Goal: Browse casually: Explore the website without a specific task or goal

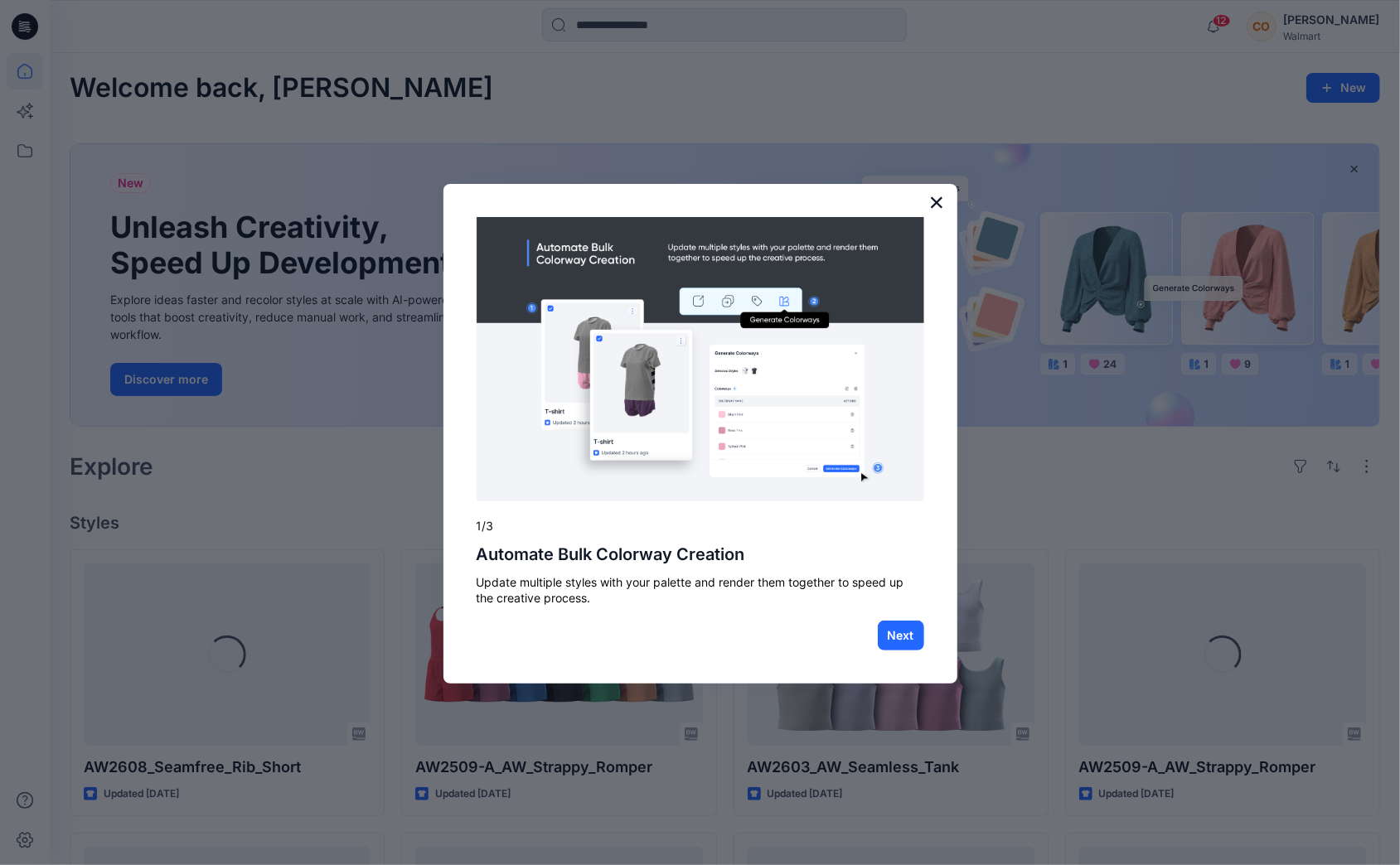
click at [937, 202] on button "×" at bounding box center [937, 201] width 15 height 27
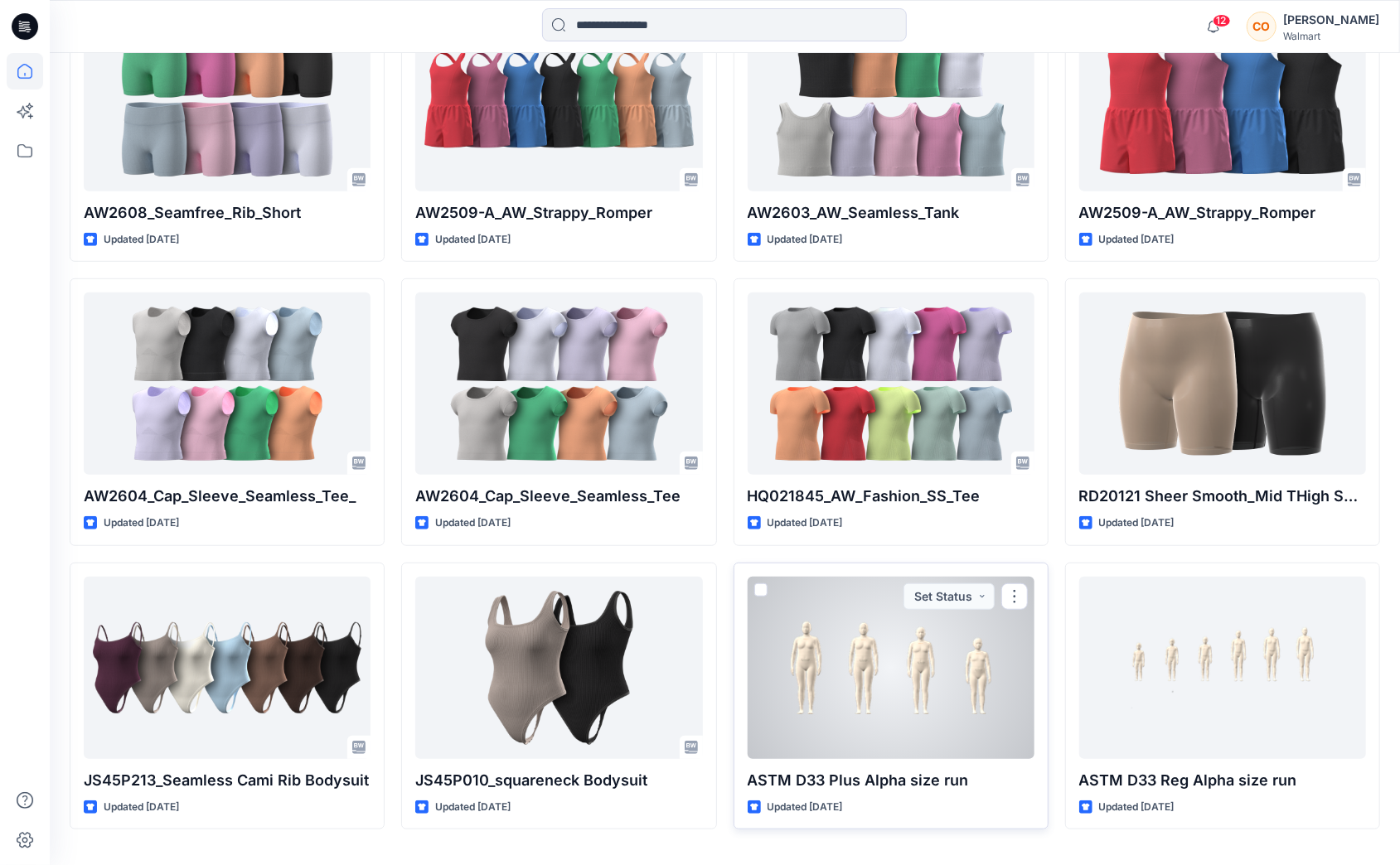
scroll to position [557, 0]
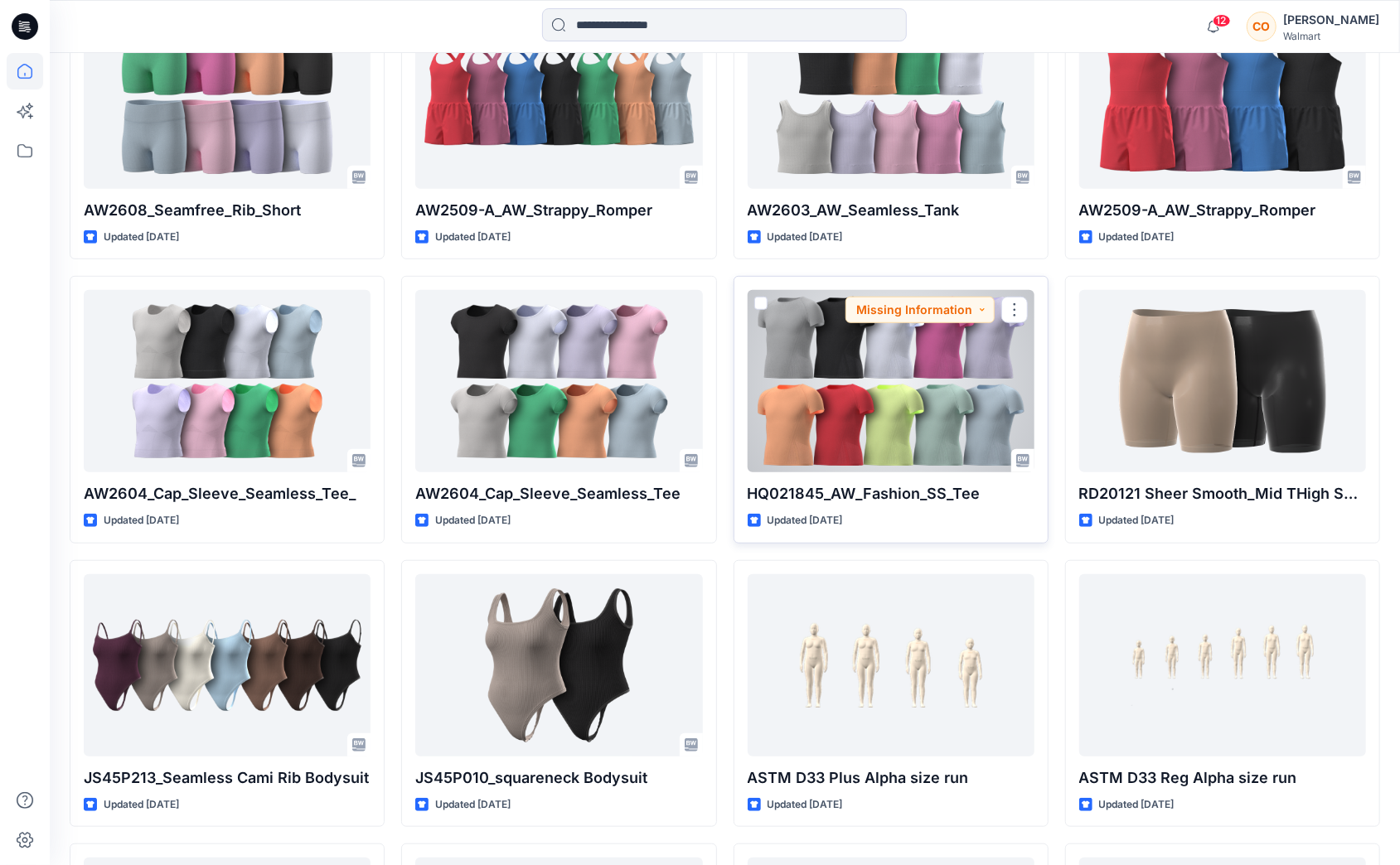
click at [882, 398] on div at bounding box center [890, 381] width 287 height 182
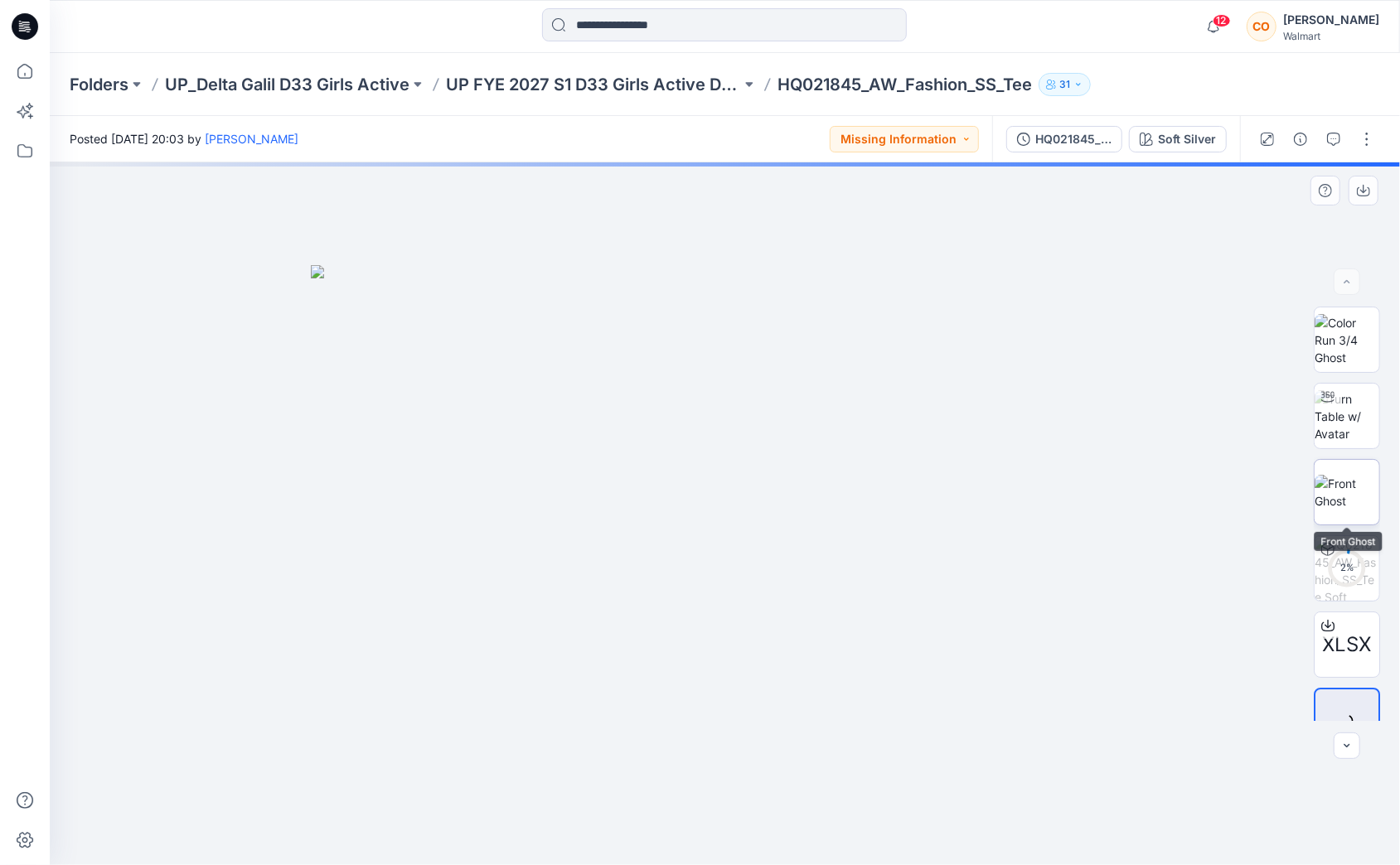
click at [1343, 510] on img at bounding box center [1346, 491] width 65 height 34
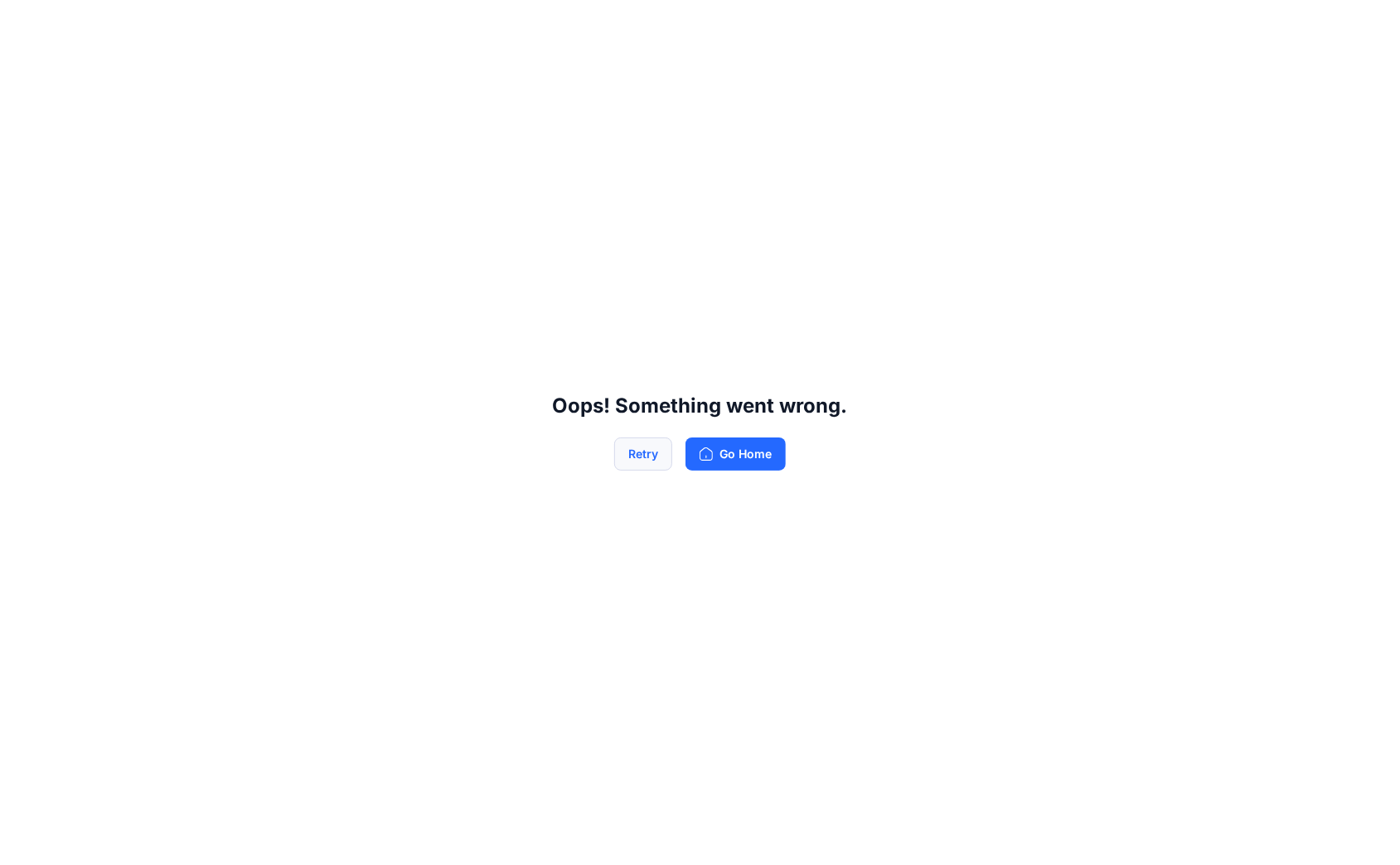
click at [645, 452] on button "Retry" at bounding box center [642, 454] width 58 height 33
click at [635, 441] on button "Retry" at bounding box center [642, 454] width 58 height 33
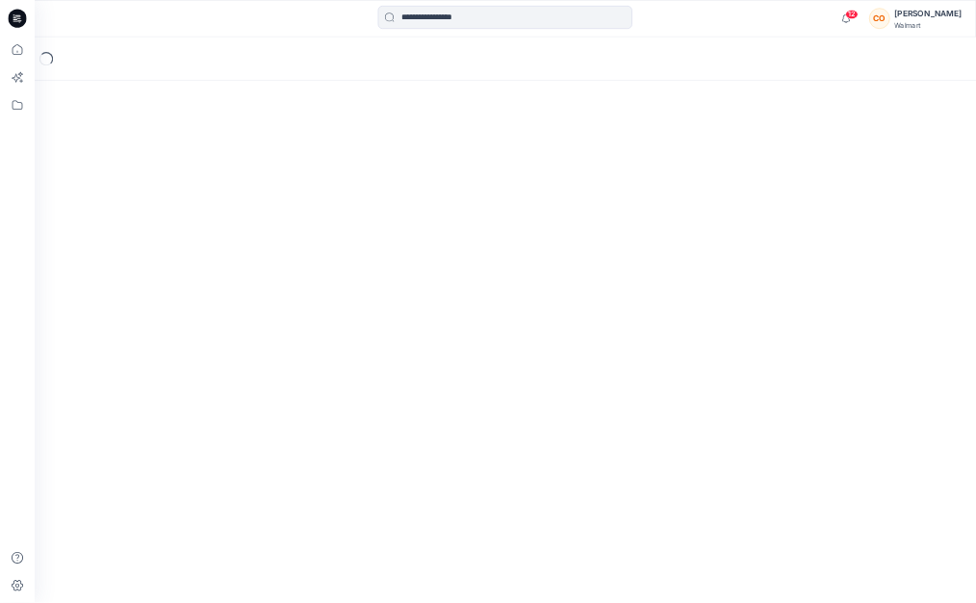
scroll to position [9, 11]
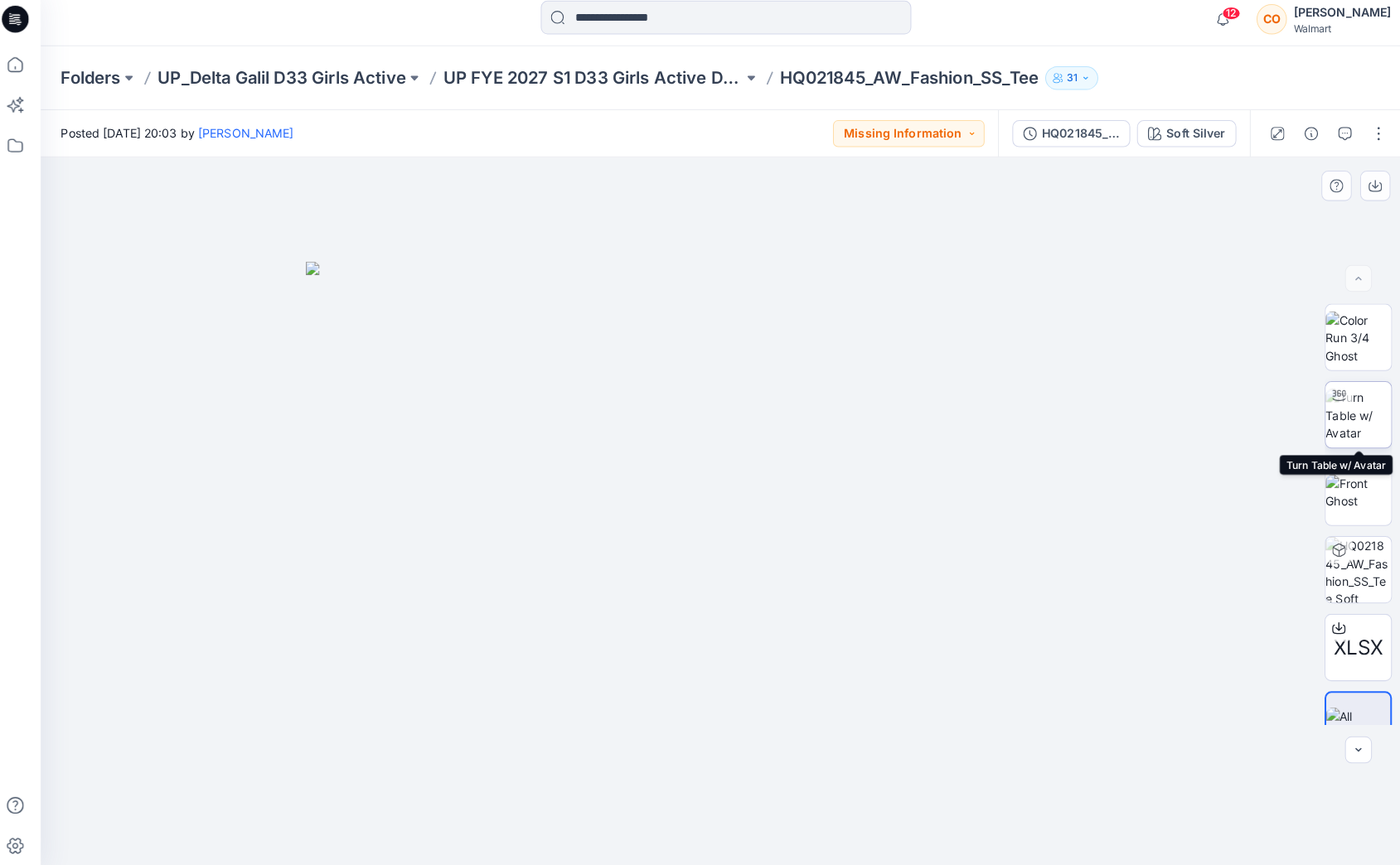
click at [1341, 418] on img at bounding box center [1346, 416] width 65 height 53
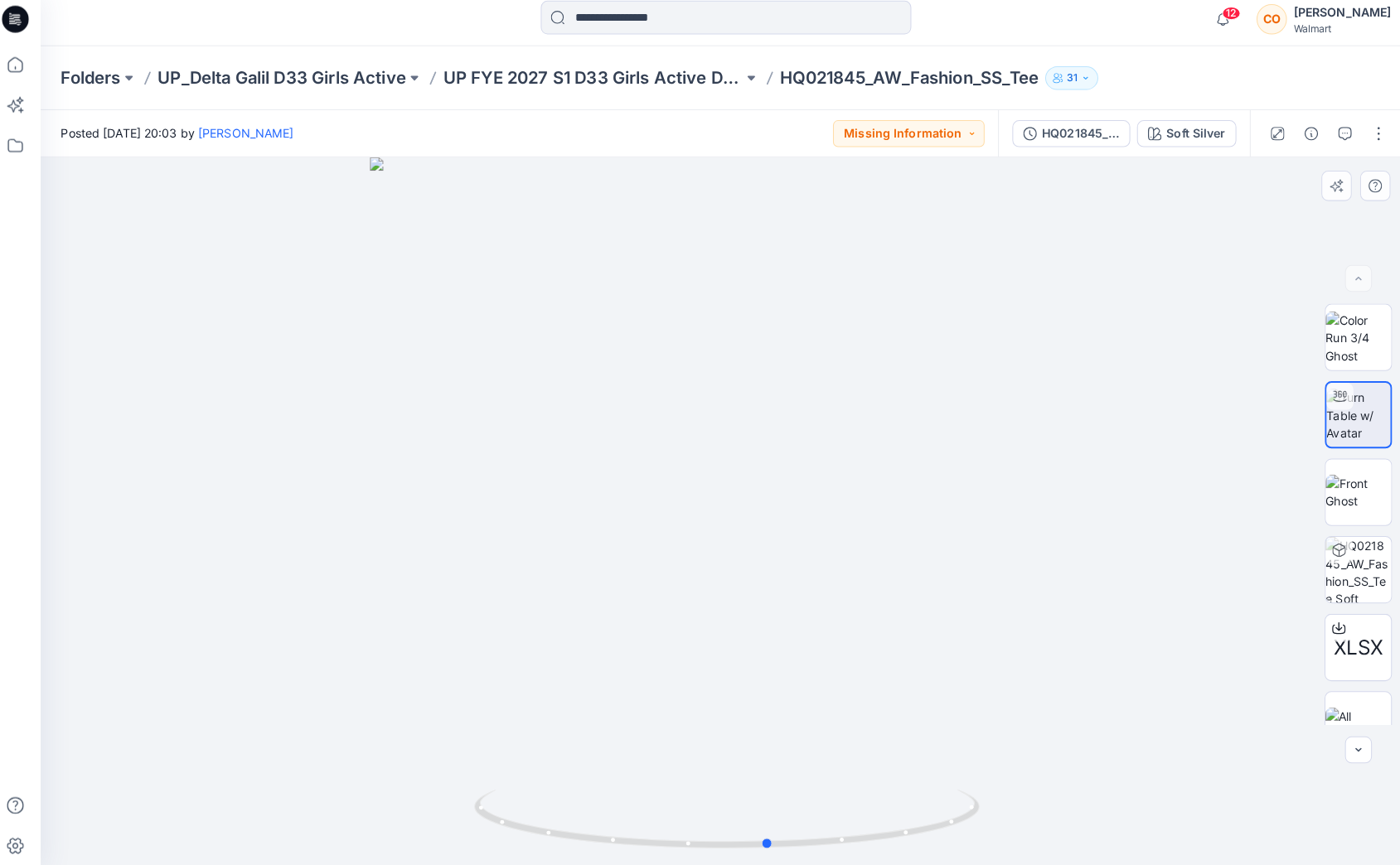
drag, startPoint x: 746, startPoint y: 782, endPoint x: 827, endPoint y: 737, distance: 92.7
click at [827, 737] on div at bounding box center [725, 514] width 1350 height 702
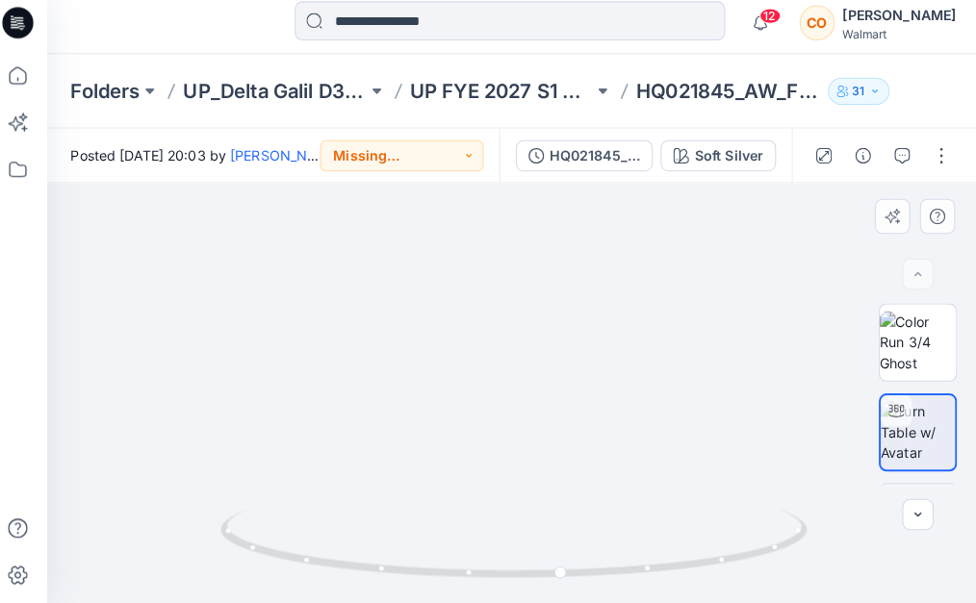
click at [713, 317] on img at bounding box center [517, 323] width 703 height 558
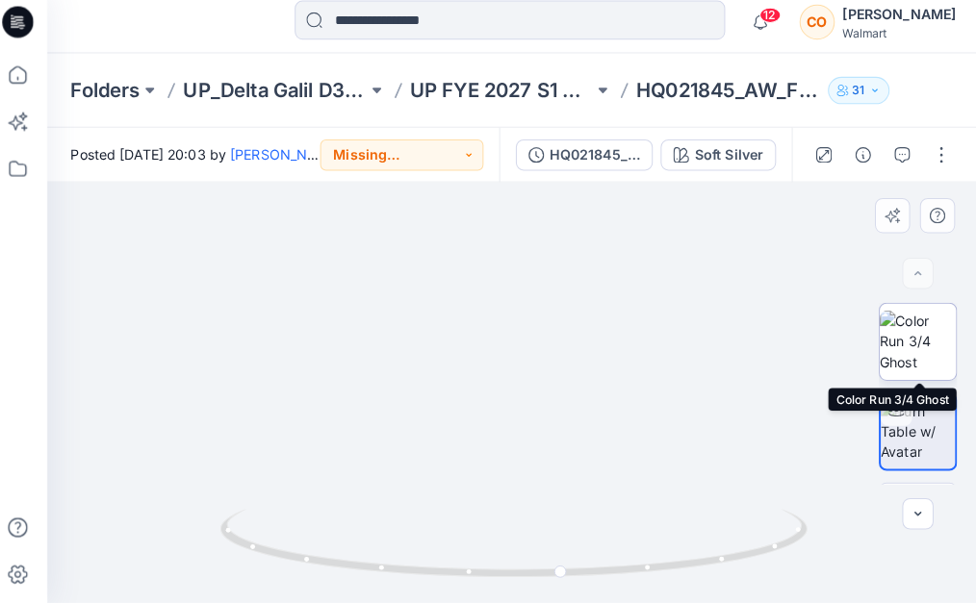
click at [903, 333] on img at bounding box center [914, 345] width 75 height 61
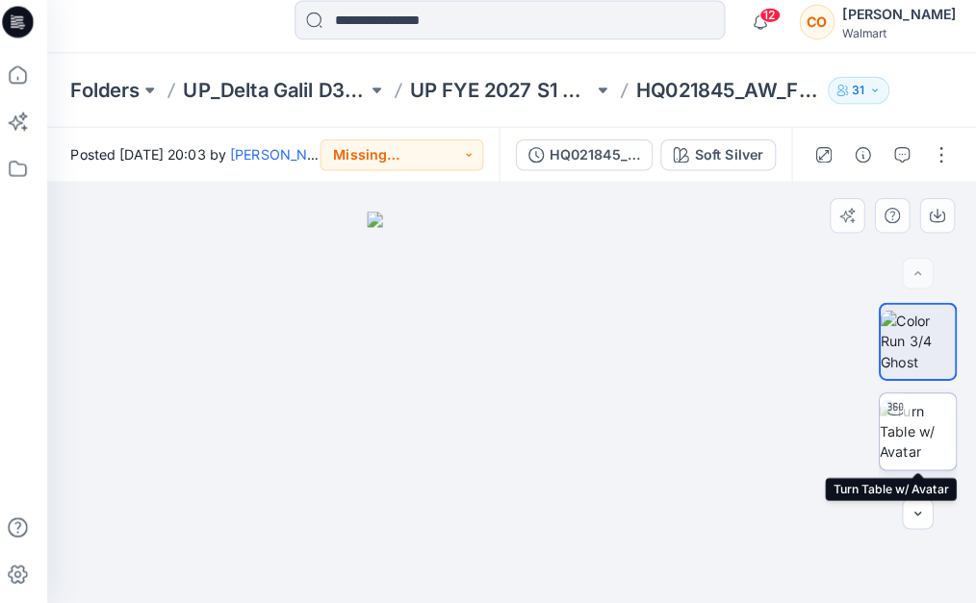
click at [894, 434] on img at bounding box center [914, 433] width 75 height 61
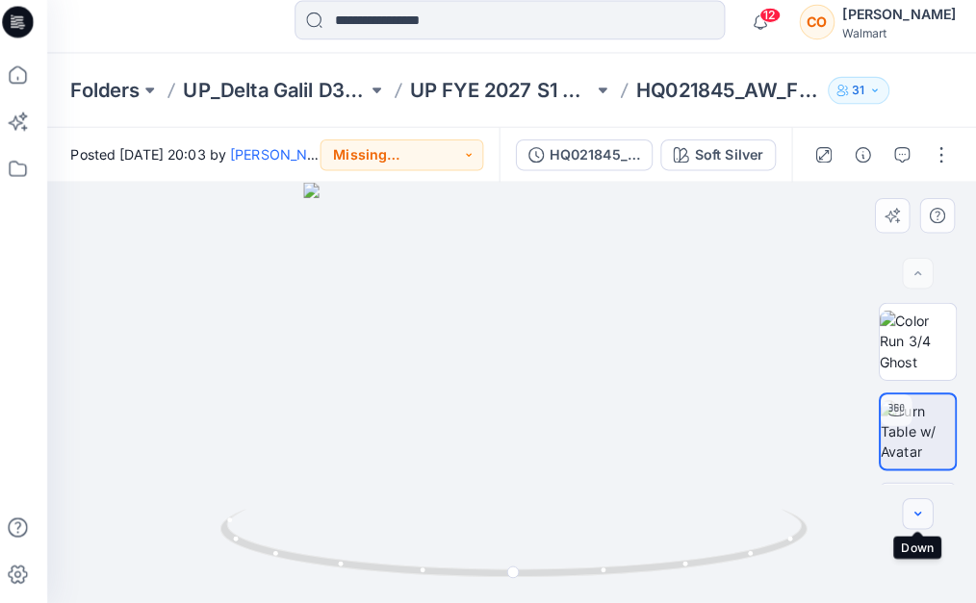
click at [902, 516] on button "button" at bounding box center [914, 515] width 31 height 31
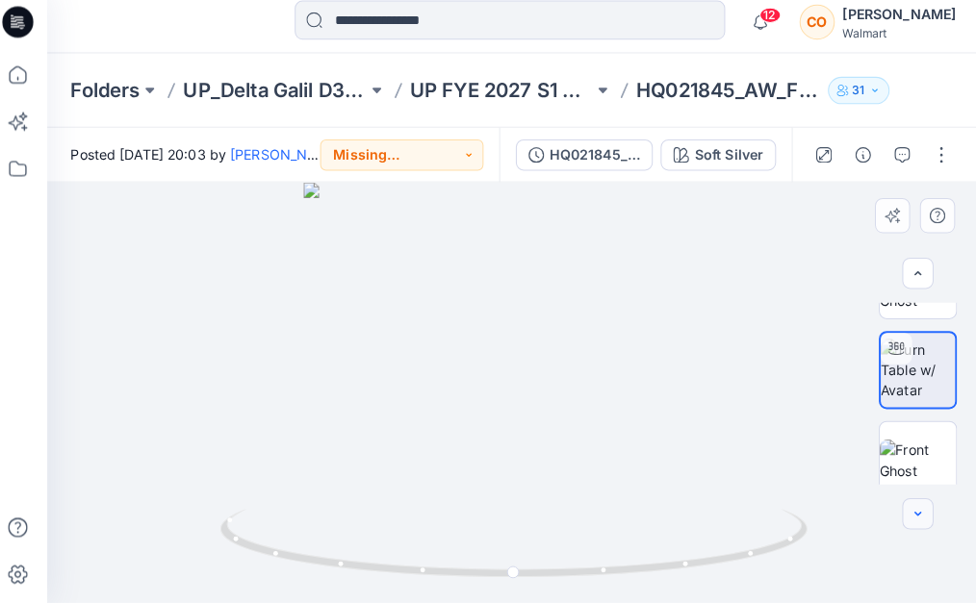
click at [902, 516] on button "button" at bounding box center [914, 515] width 31 height 31
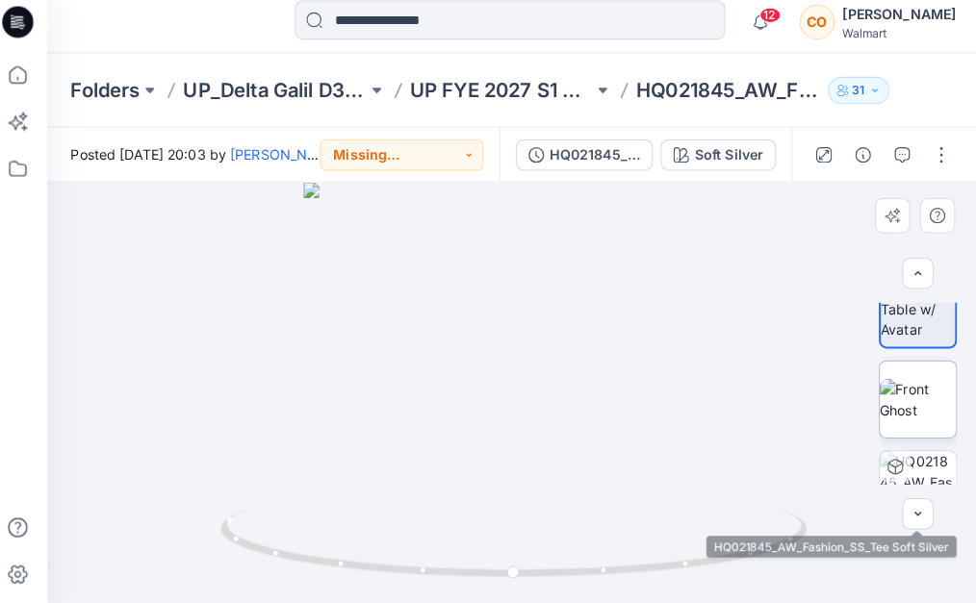
click at [901, 422] on img at bounding box center [914, 402] width 75 height 40
